Goal: Information Seeking & Learning: Stay updated

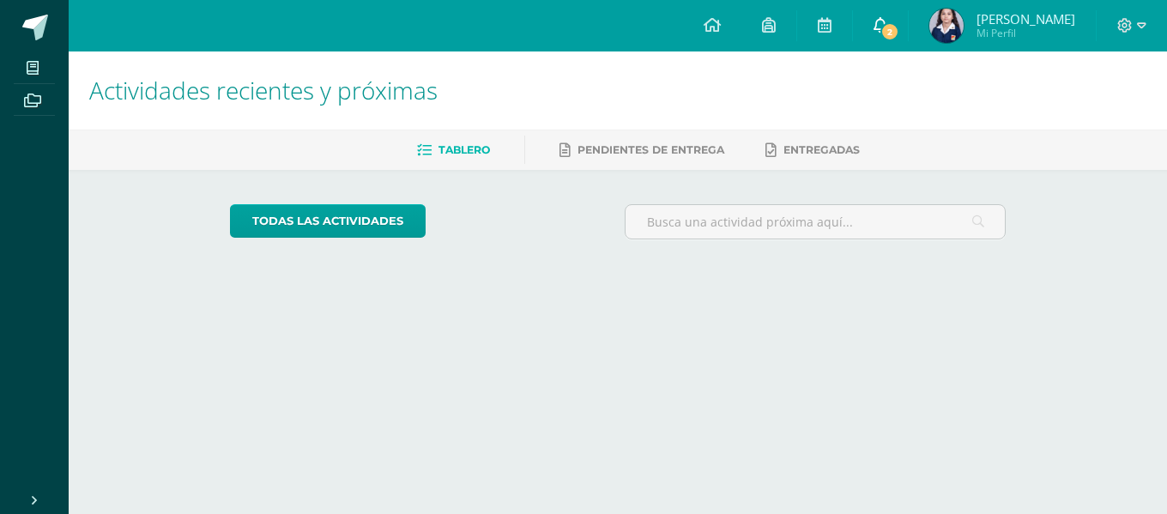
click at [900, 39] on span "2" at bounding box center [890, 31] width 19 height 19
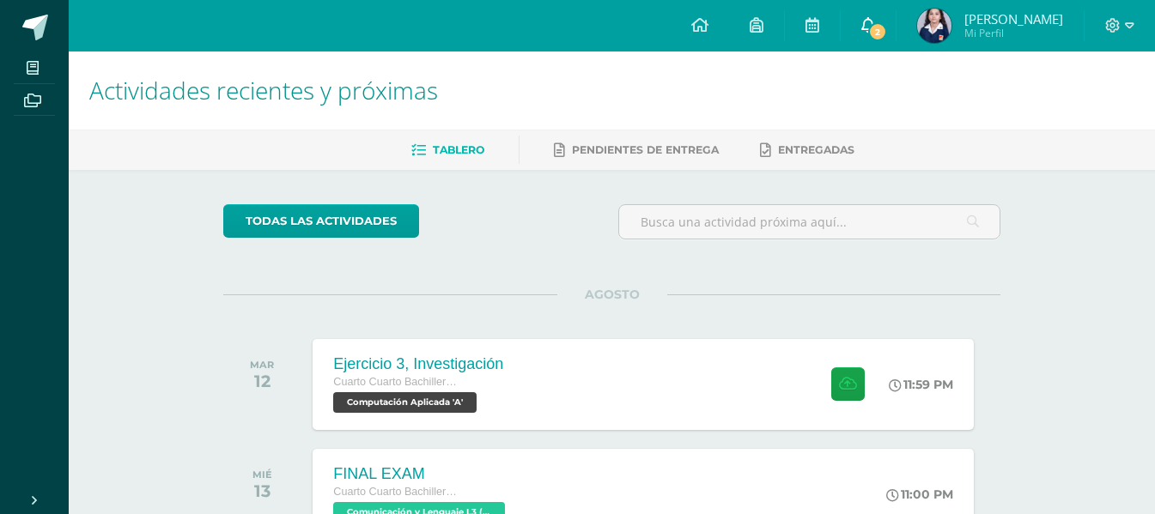
drag, startPoint x: 816, startPoint y: 56, endPoint x: 900, endPoint y: 28, distance: 88.5
click at [887, 28] on span "2" at bounding box center [877, 31] width 19 height 19
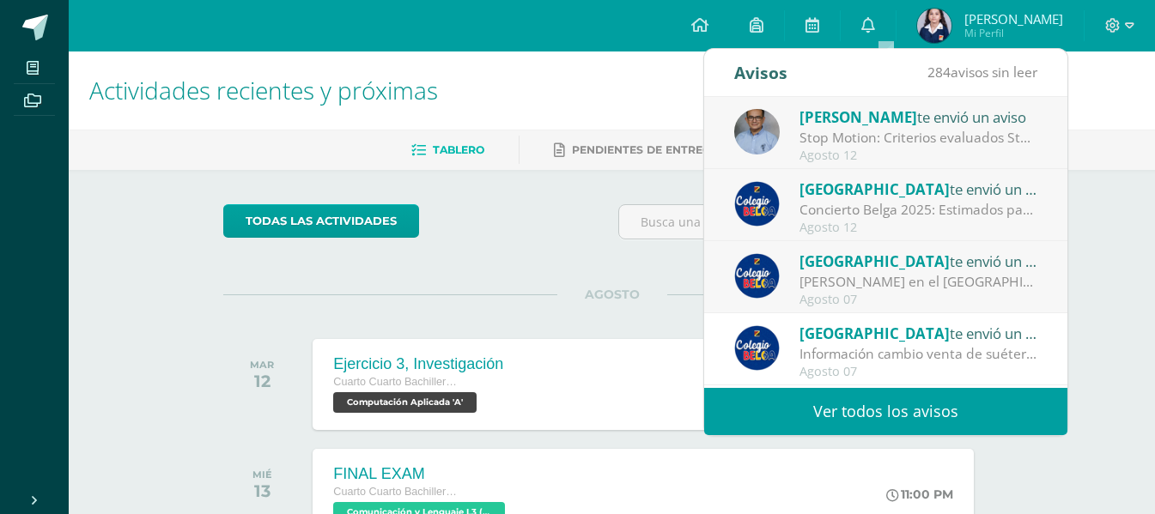
click at [907, 143] on div "Stop Motion: Criterios evaluados Stop Motion." at bounding box center [918, 138] width 239 height 20
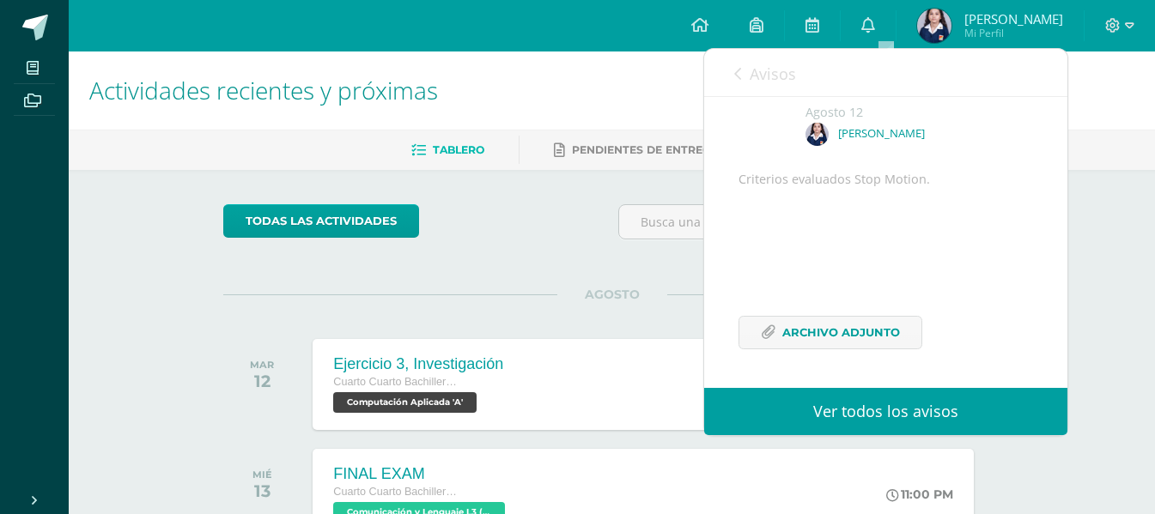
scroll to position [132, 0]
click at [804, 350] on div "Criterios evaluados Stop Motion. Archivo Adjunto" at bounding box center [885, 270] width 294 height 202
click at [828, 336] on span "Archivo Adjunto" at bounding box center [841, 333] width 118 height 32
click at [895, 16] on link "0" at bounding box center [867, 26] width 55 height 52
click at [875, 24] on icon at bounding box center [868, 24] width 14 height 15
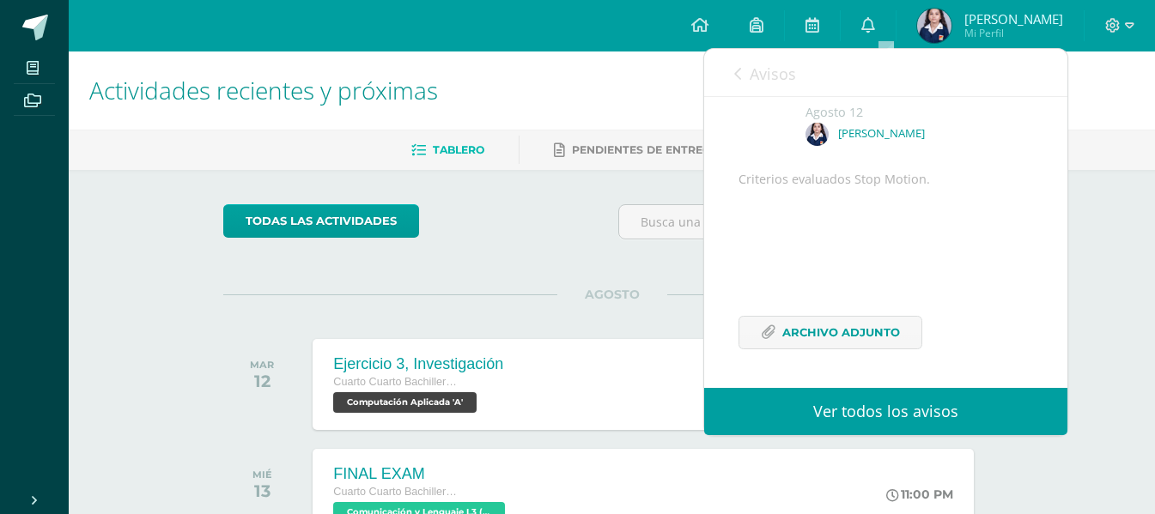
click at [737, 69] on icon at bounding box center [737, 74] width 7 height 14
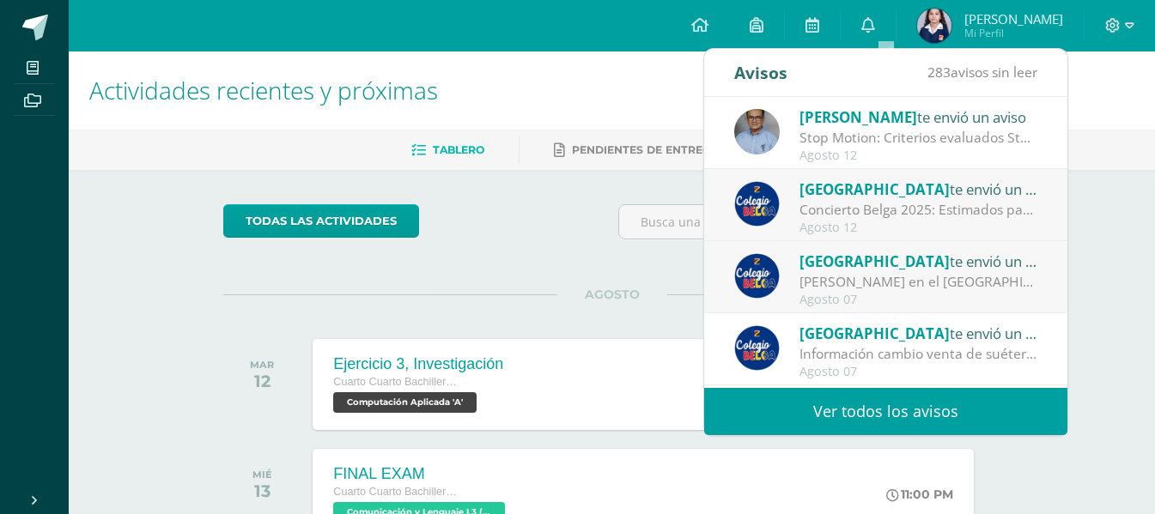
click at [909, 197] on div "Colegio Belga te envió un aviso" at bounding box center [918, 189] width 239 height 22
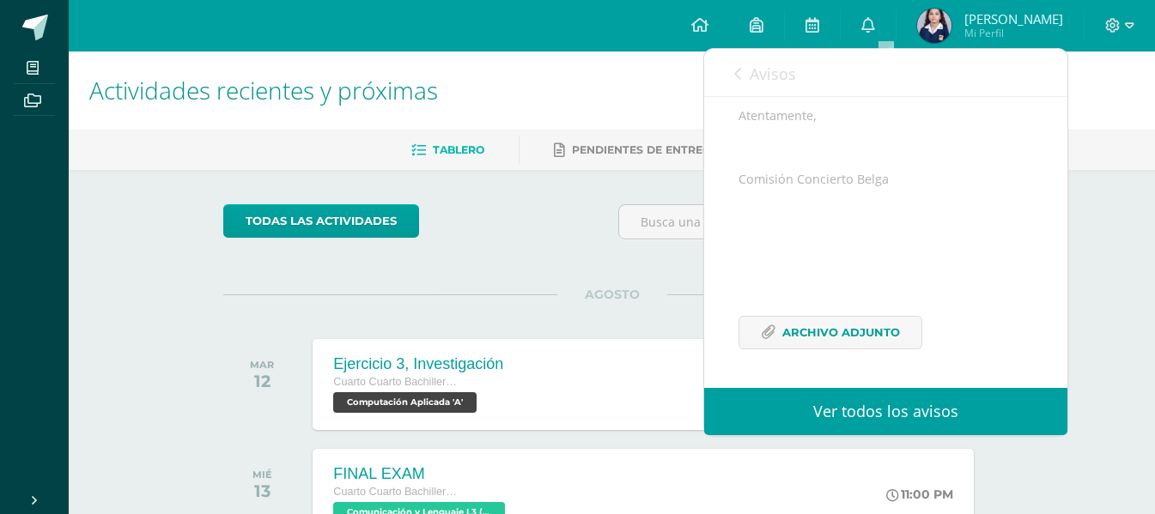
scroll to position [423, 0]
click at [797, 341] on span "Archivo Adjunto" at bounding box center [841, 333] width 118 height 32
click at [791, 65] on span "Avisos" at bounding box center [772, 74] width 46 height 21
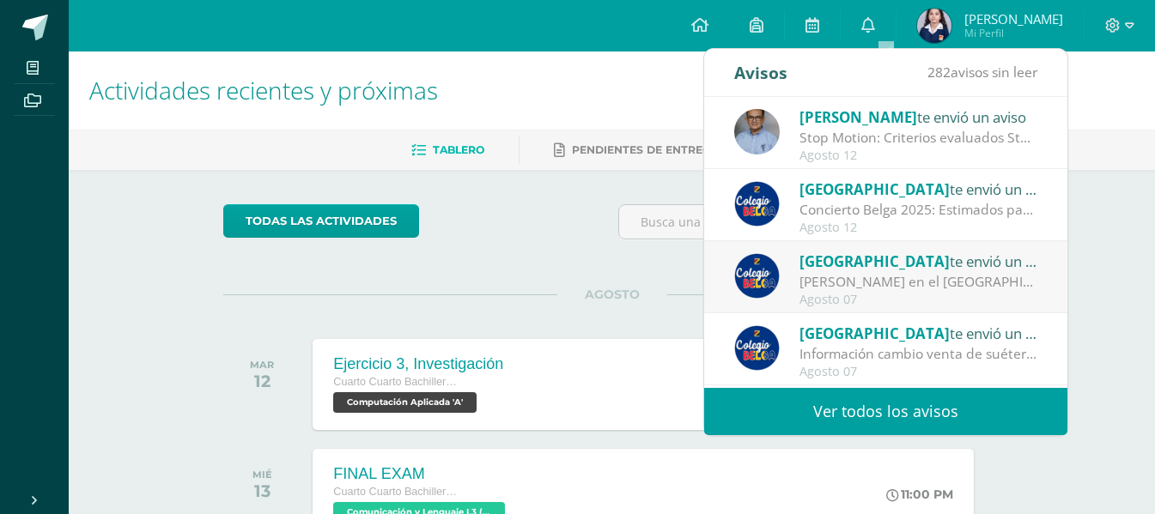
click at [846, 259] on span "[GEOGRAPHIC_DATA]" at bounding box center [874, 262] width 150 height 20
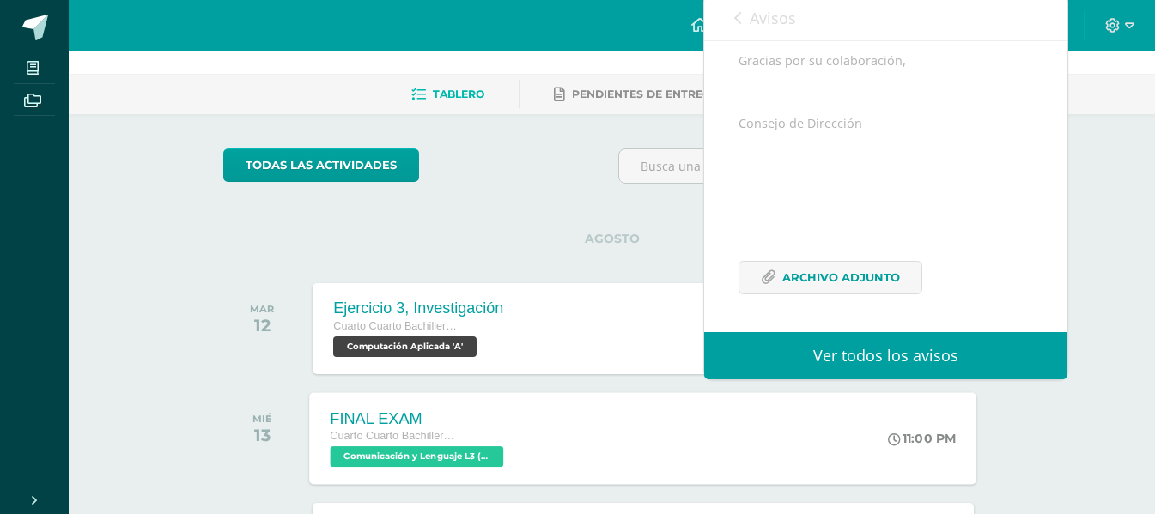
scroll to position [86, 0]
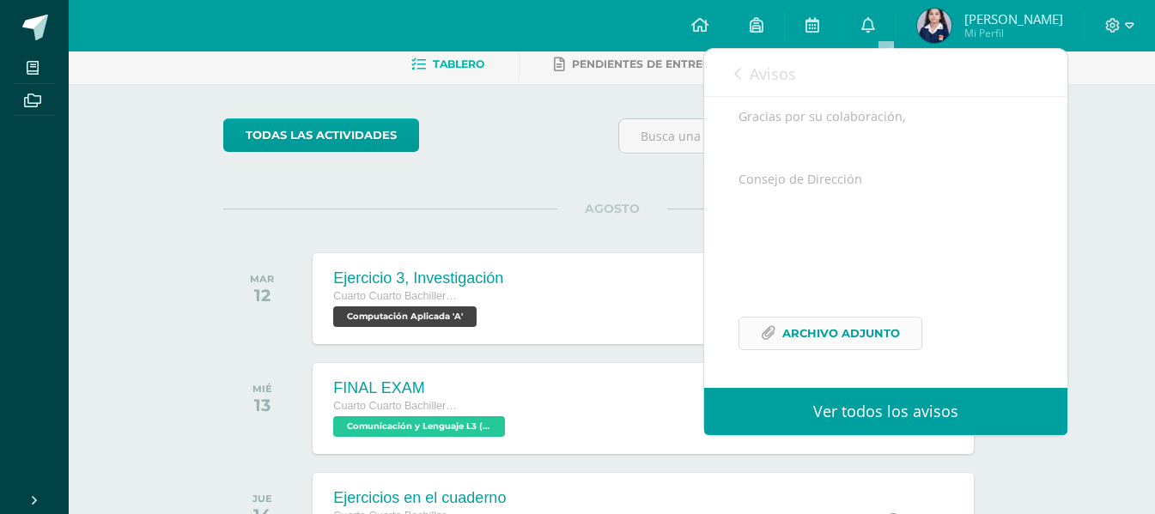
click at [828, 324] on span "Archivo Adjunto" at bounding box center [841, 334] width 118 height 32
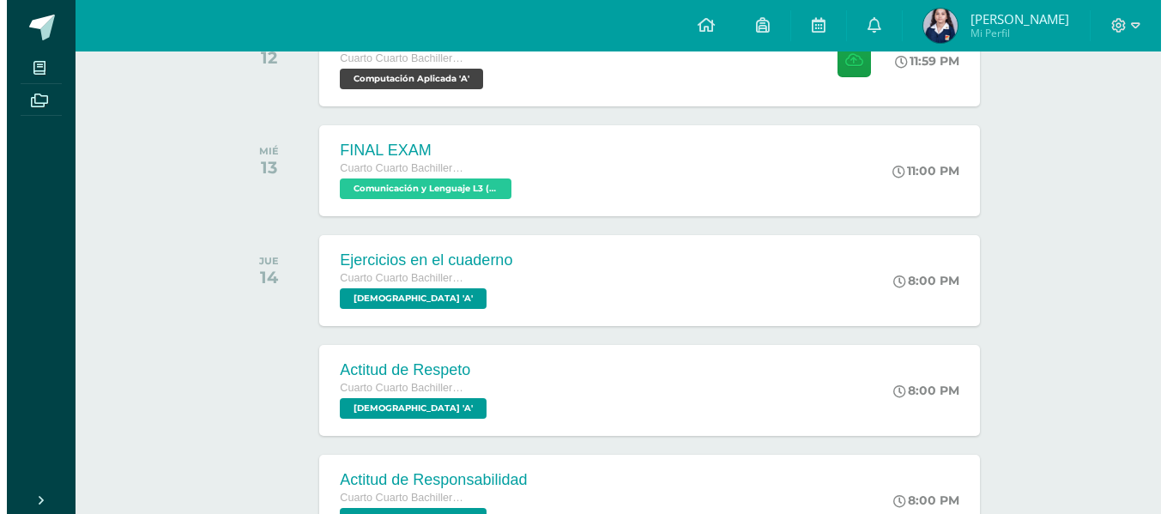
scroll to position [343, 0]
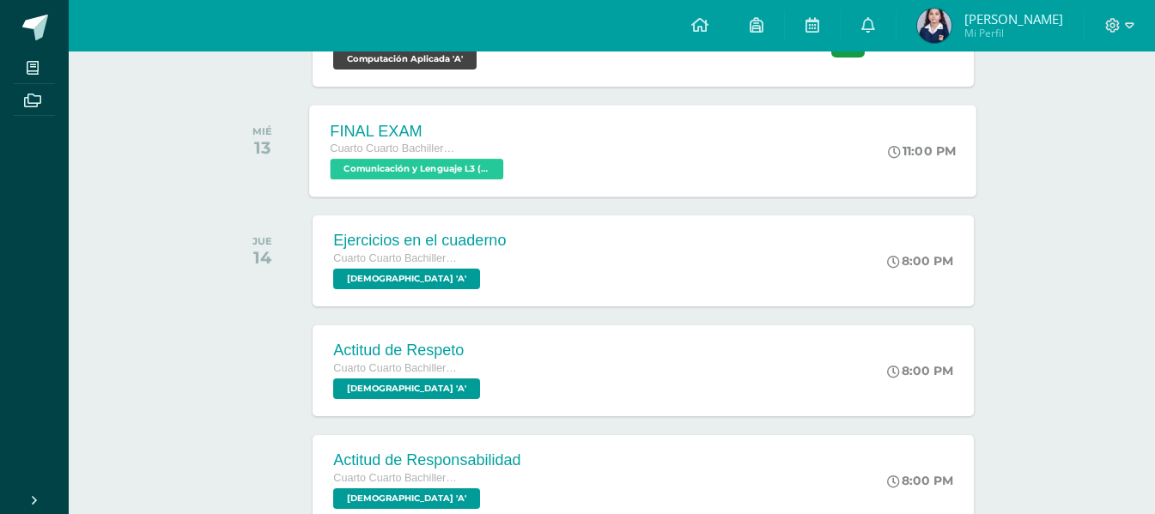
click at [579, 180] on div "FINAL EXAM Cuarto Cuarto Bachillerato en Ciencias y Letras con Orientación en C…" at bounding box center [643, 151] width 667 height 92
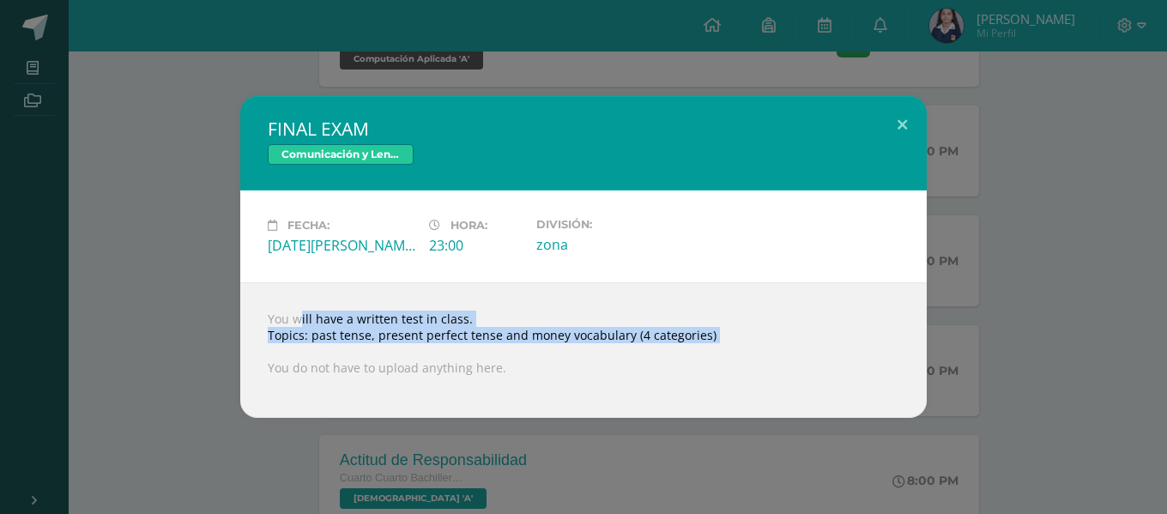
drag, startPoint x: 269, startPoint y: 317, endPoint x: 719, endPoint y: 349, distance: 451.9
click at [719, 349] on div "You will have a written test in class. Topics: past tense, present perfect tens…" at bounding box center [583, 350] width 687 height 136
copy div "You will have a written test in class. Topics: past tense, present perfect tens…"
click at [609, 326] on div "You will have a written test in class. Topics: past tense, present perfect tens…" at bounding box center [583, 350] width 687 height 136
